Goal: Information Seeking & Learning: Learn about a topic

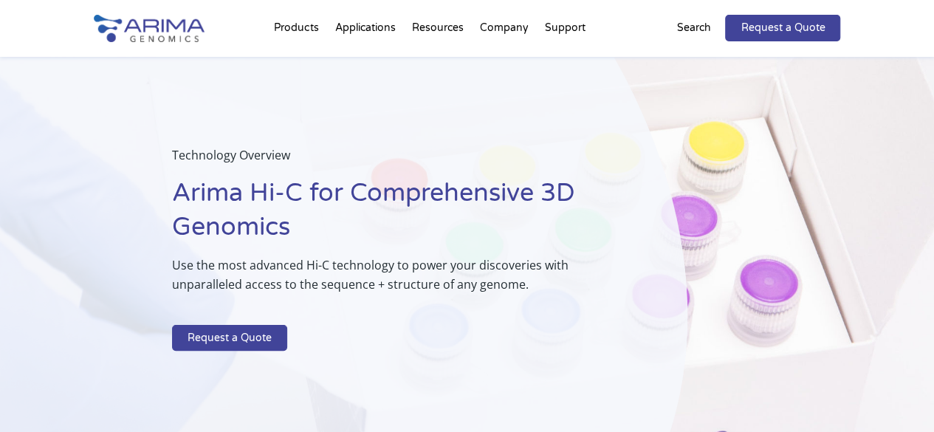
click at [62, 312] on div "Technology Overview Arima Hi-C for Comprehensive 3D Genomics Use the most advan…" at bounding box center [343, 251] width 687 height 389
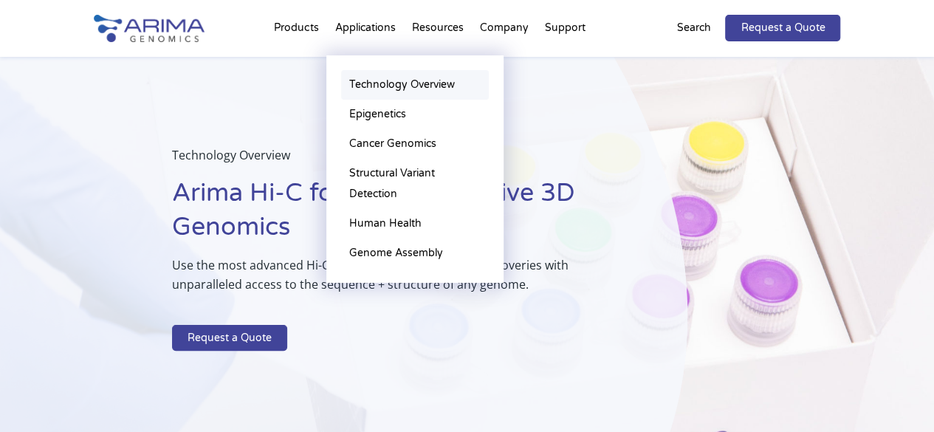
click at [400, 83] on link "Technology Overview" at bounding box center [415, 85] width 148 height 30
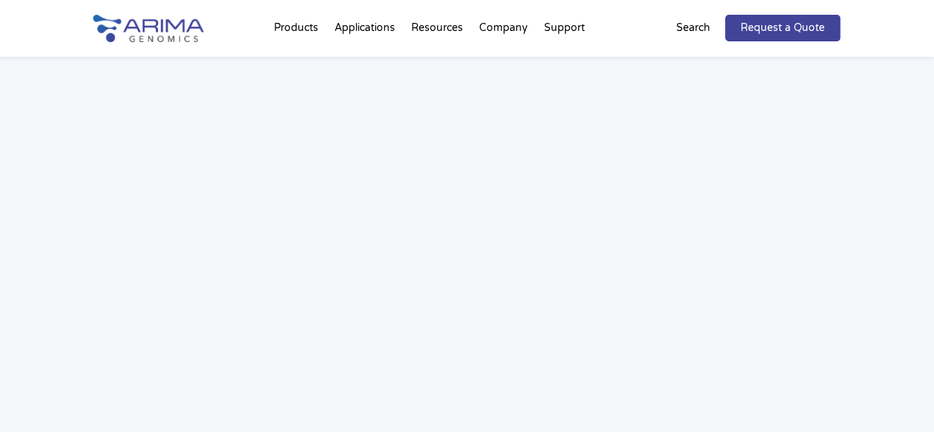
scroll to position [2244, 0]
click at [16, 293] on div "Webinar: Hear More About the Benefits of Arima Hi-C for Your Research" at bounding box center [467, 182] width 934 height 672
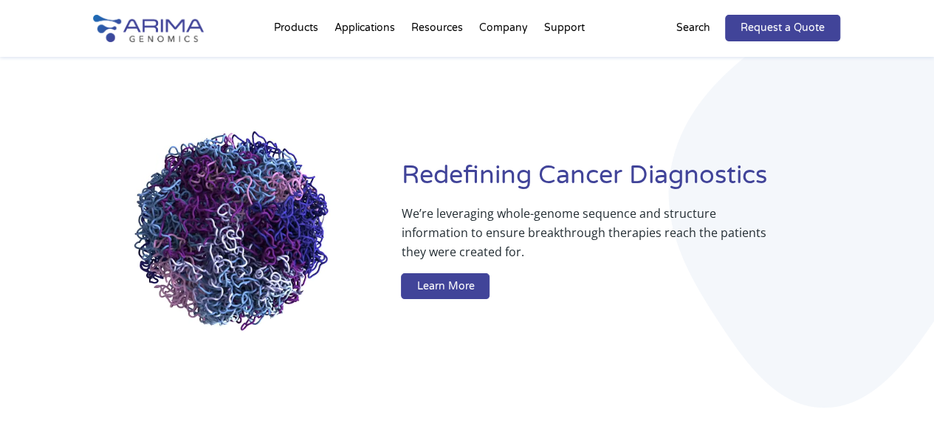
scroll to position [52, 0]
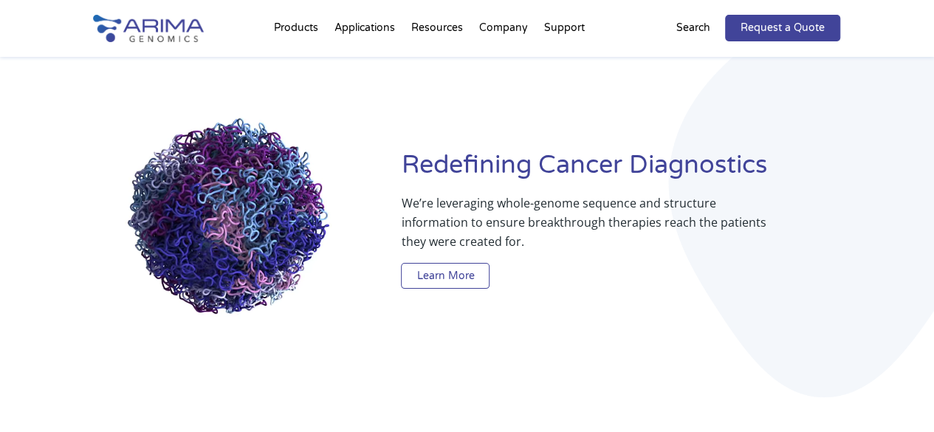
click at [443, 278] on link "Learn More" at bounding box center [445, 276] width 89 height 27
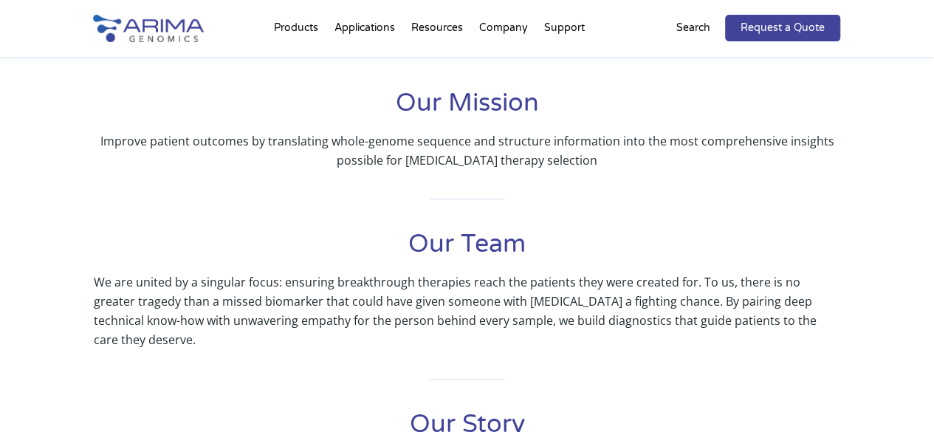
scroll to position [331, 0]
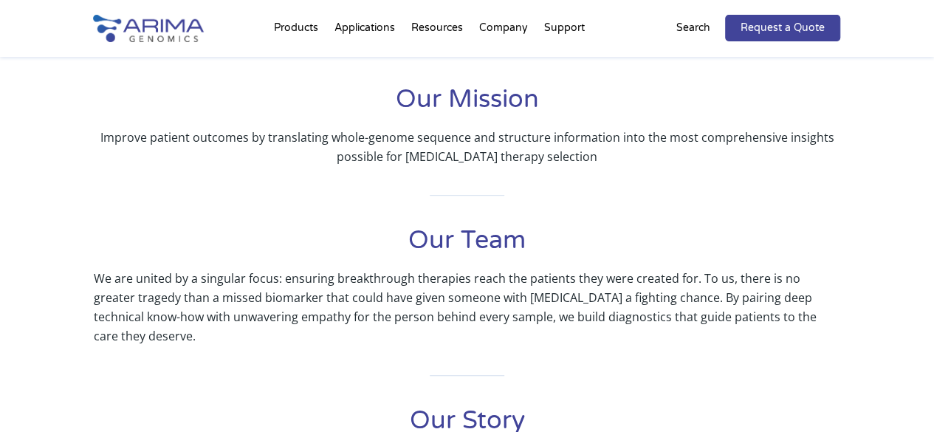
click at [14, 261] on div "Our Mission Improve patient outcomes by translating whole-genome sequence and s…" at bounding box center [467, 424] width 934 height 698
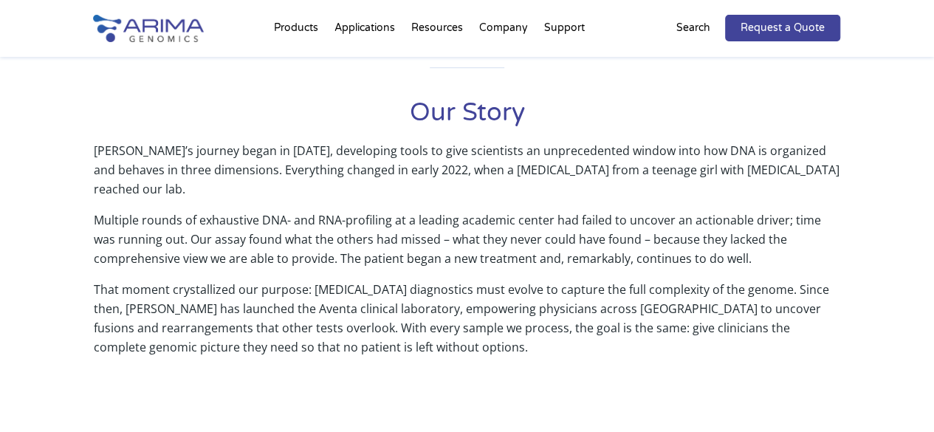
scroll to position [678, 0]
